Goal: Task Accomplishment & Management: Manage account settings

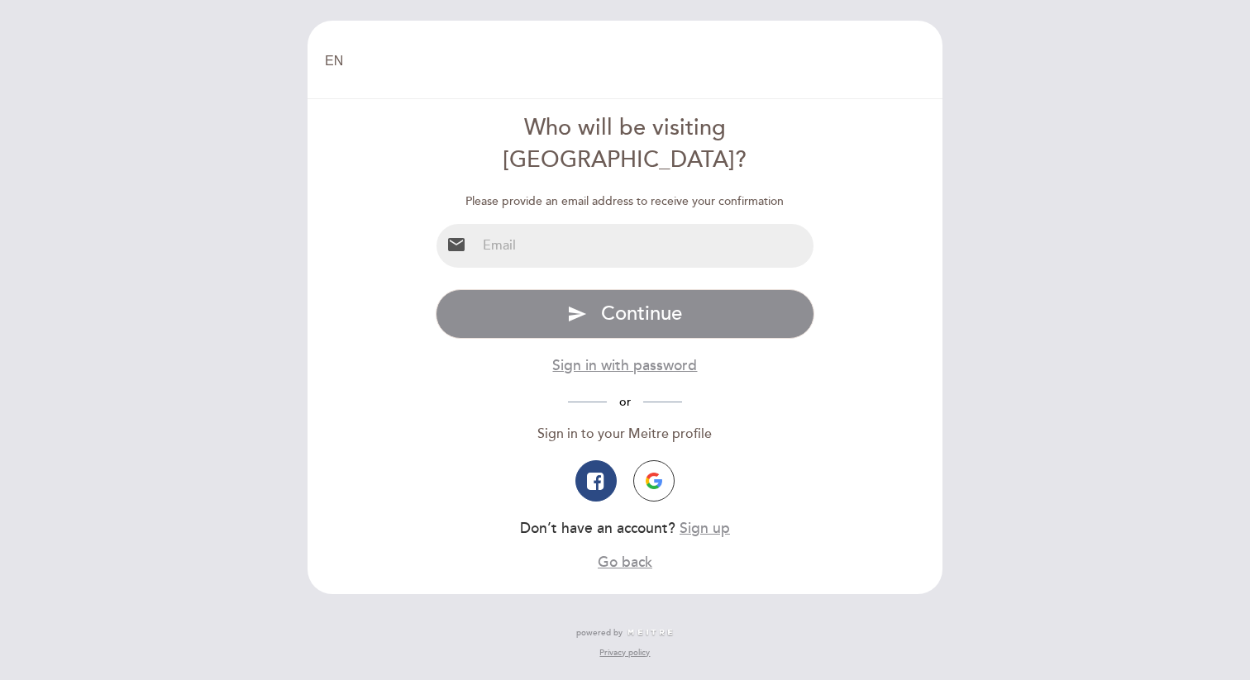
click at [674, 224] on input "email" at bounding box center [645, 246] width 338 height 44
type input "[PERSON_NAME][EMAIL_ADDRESS][PERSON_NAME][DOMAIN_NAME]"
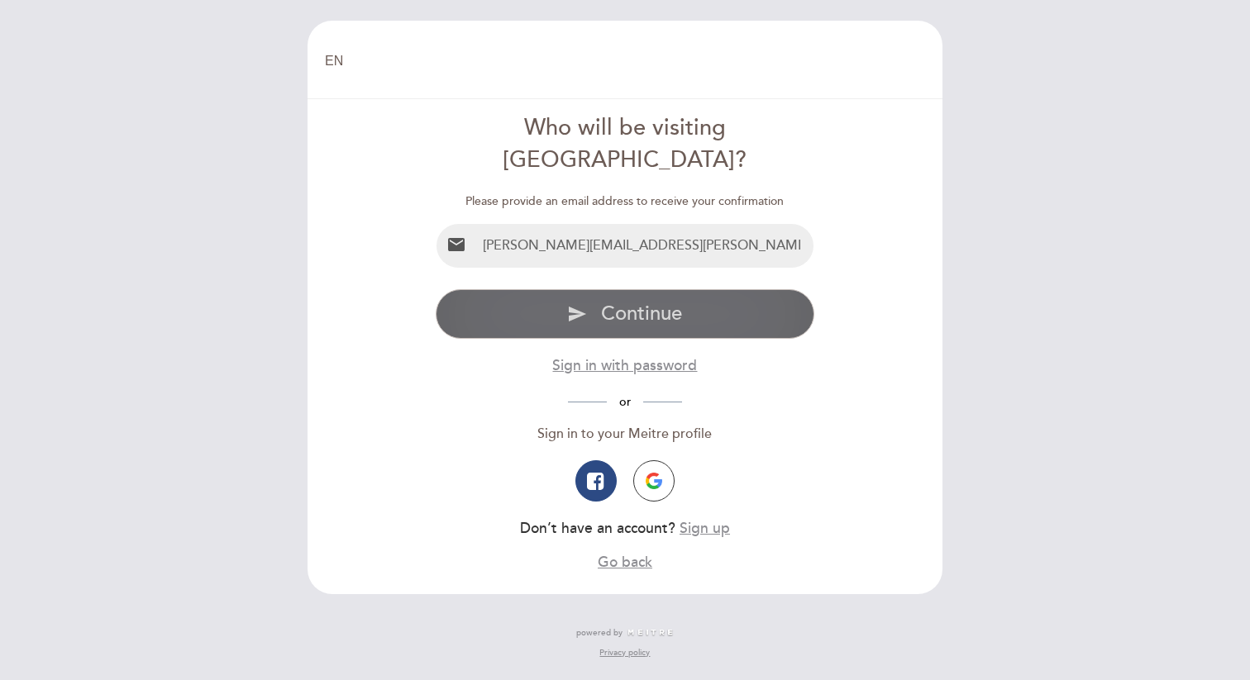
click at [634, 289] on button "send Continue" at bounding box center [625, 314] width 379 height 50
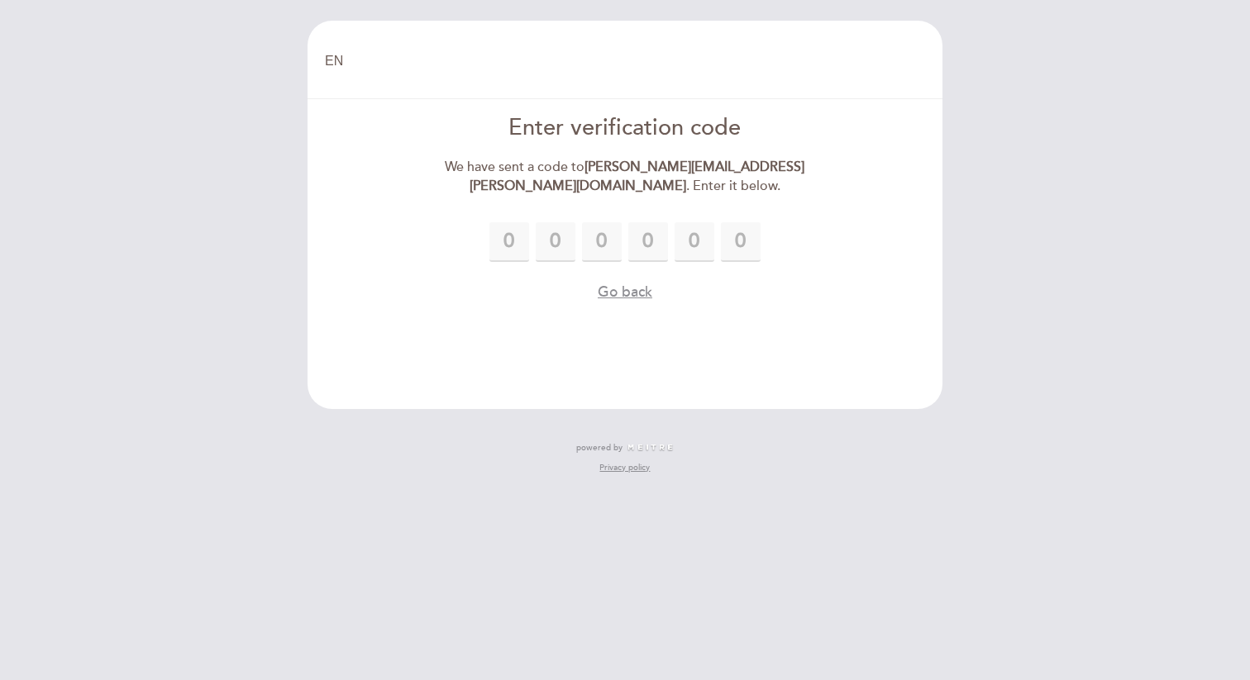
type input "2"
type input "9"
type input "7"
type input "4"
type input "5"
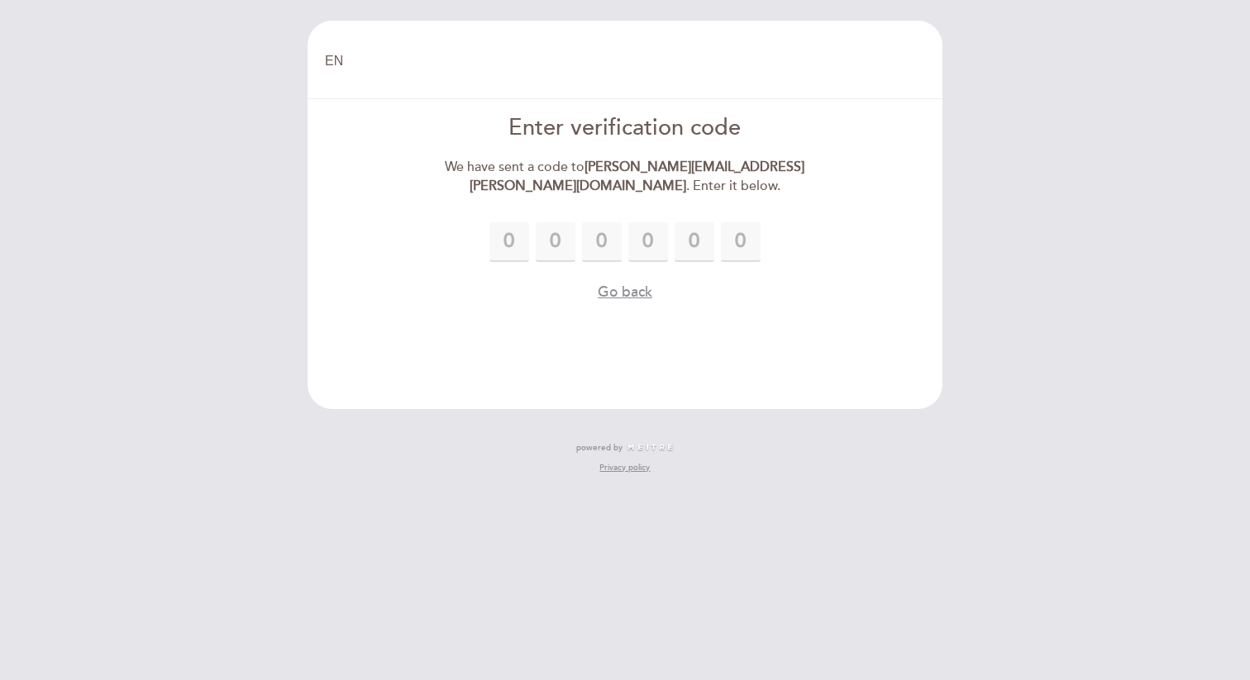
type input "5"
